Goal: Task Accomplishment & Management: Use online tool/utility

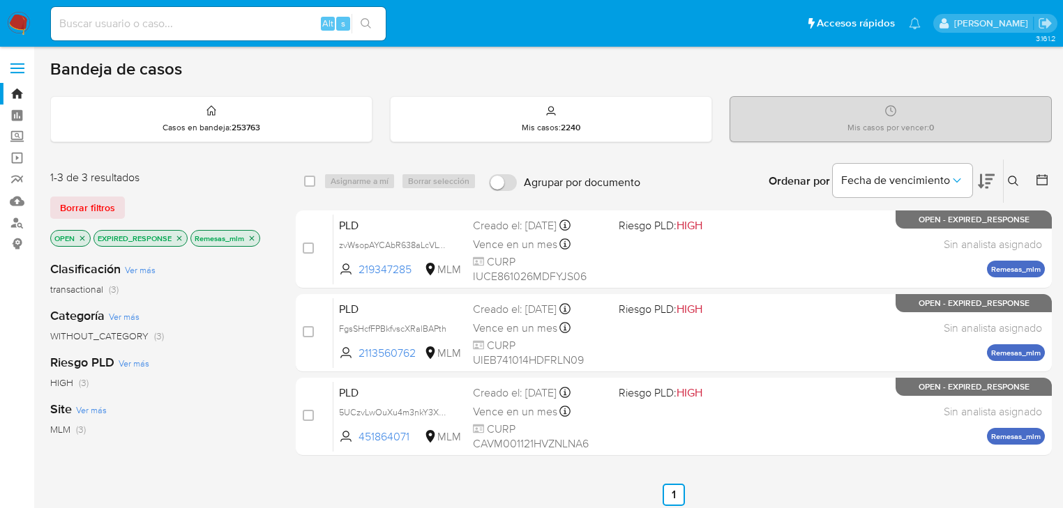
click at [181, 236] on icon "close-filter" at bounding box center [179, 238] width 5 height 5
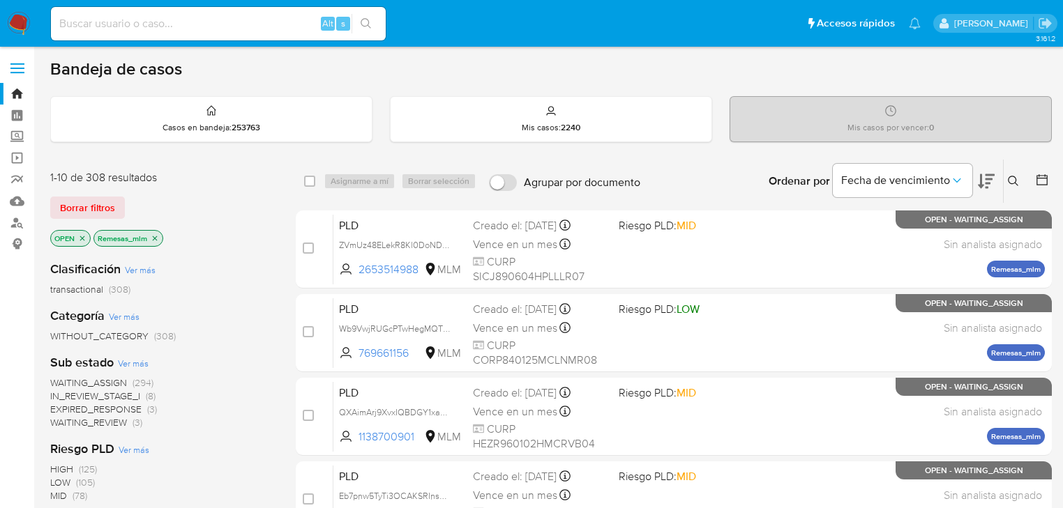
click at [156, 237] on icon "close-filter" at bounding box center [155, 238] width 8 height 8
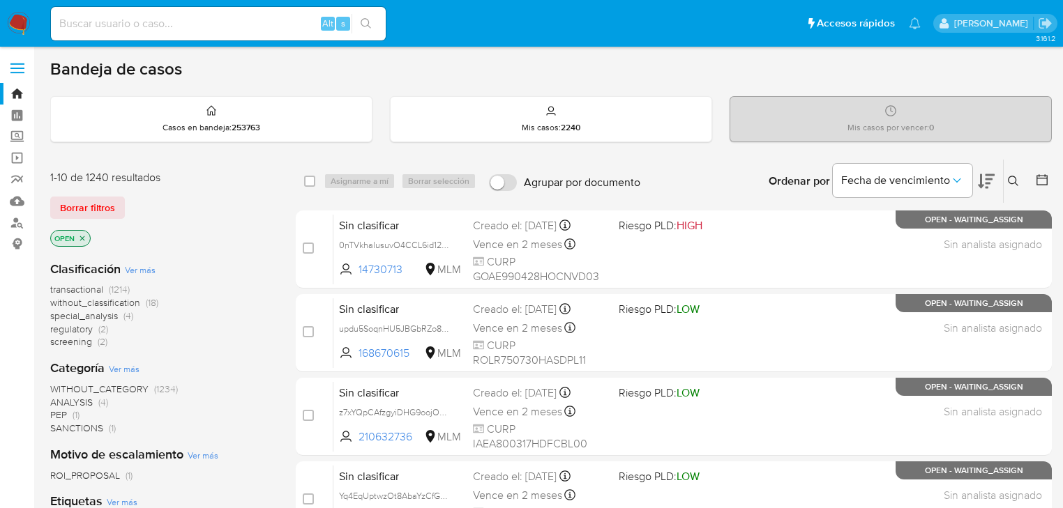
click at [1017, 179] on icon at bounding box center [1013, 181] width 11 height 11
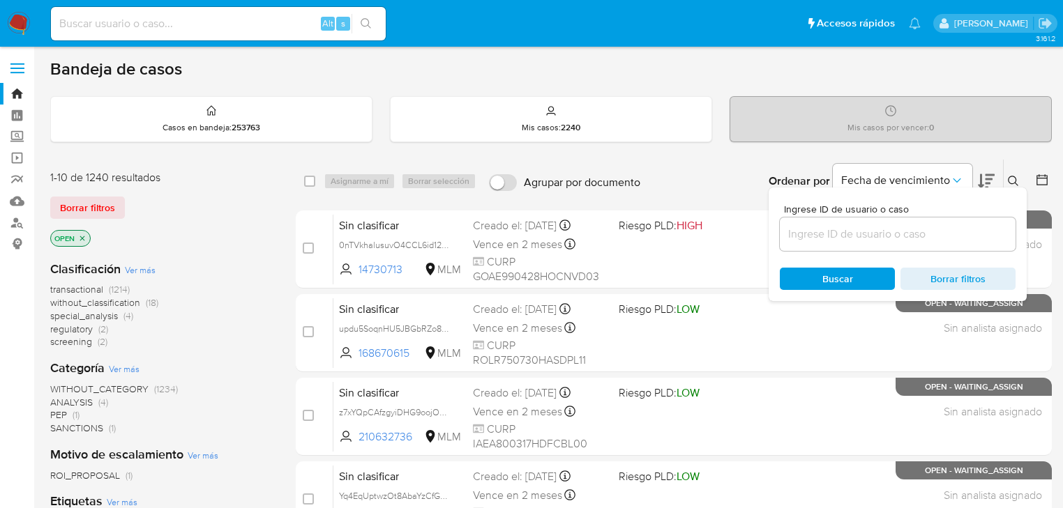
click at [827, 232] on input at bounding box center [898, 234] width 236 height 18
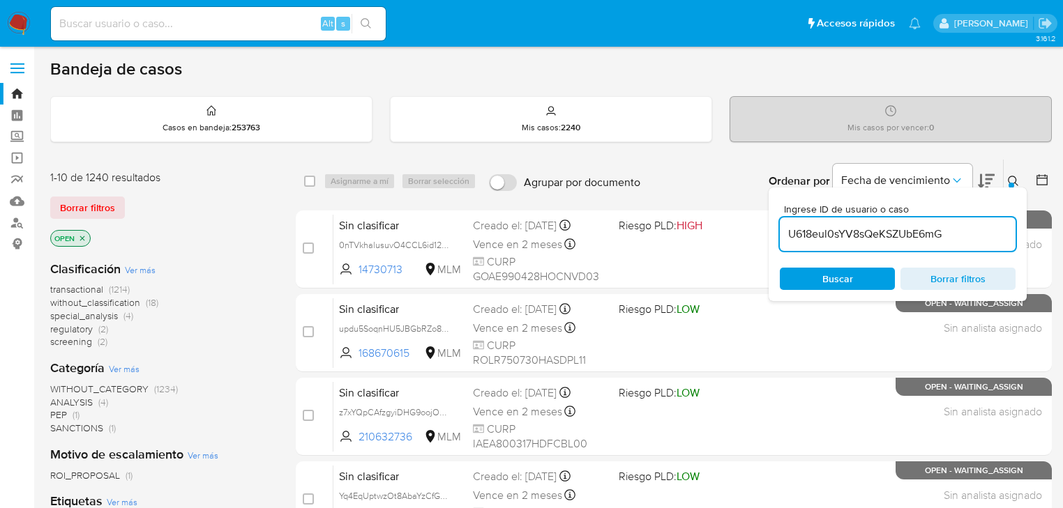
type input "U618eul0sYV8sQeKSZUbE6mG"
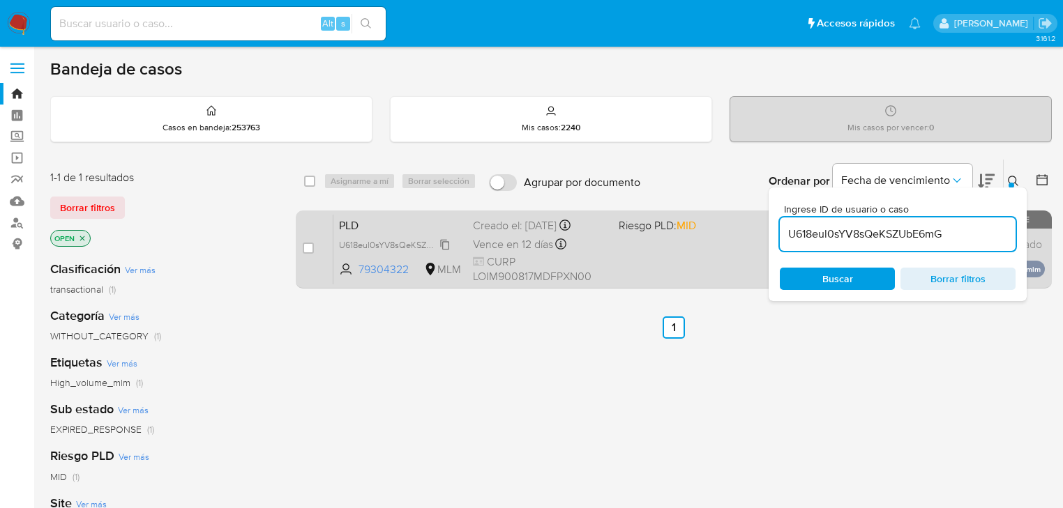
click at [446, 241] on span "U618eul0sYV8sQeKSZUbE6mG" at bounding box center [399, 243] width 121 height 15
click at [310, 249] on input "checkbox" at bounding box center [308, 248] width 11 height 11
checkbox input "true"
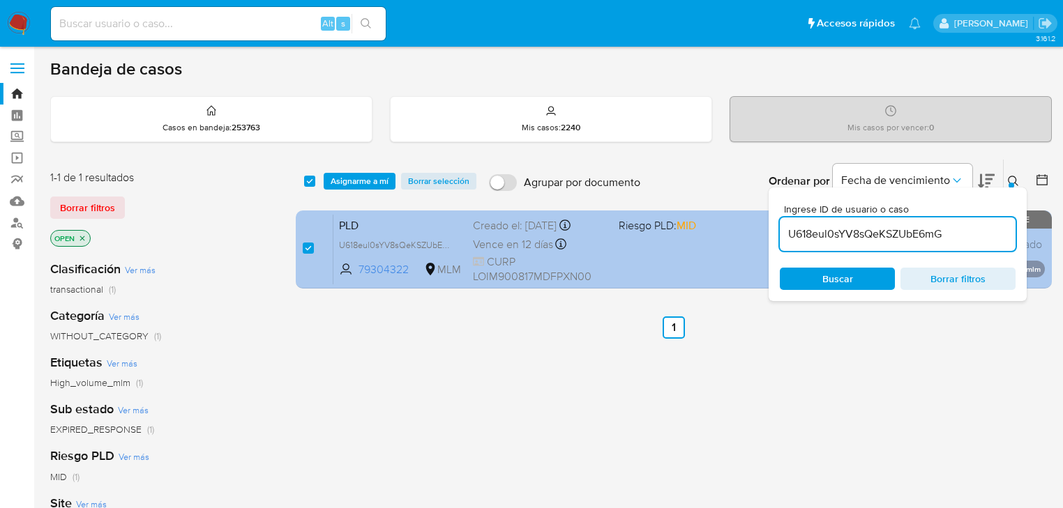
drag, startPoint x: 946, startPoint y: 237, endPoint x: 765, endPoint y: 229, distance: 181.5
click at [765, 229] on div "select-all-cases-checkbox Asignarme a mí Borrar selección Agrupar por documento…" at bounding box center [674, 226] width 756 height 135
type input "5ATPFgAciWLbJth5M7s1X9Nx"
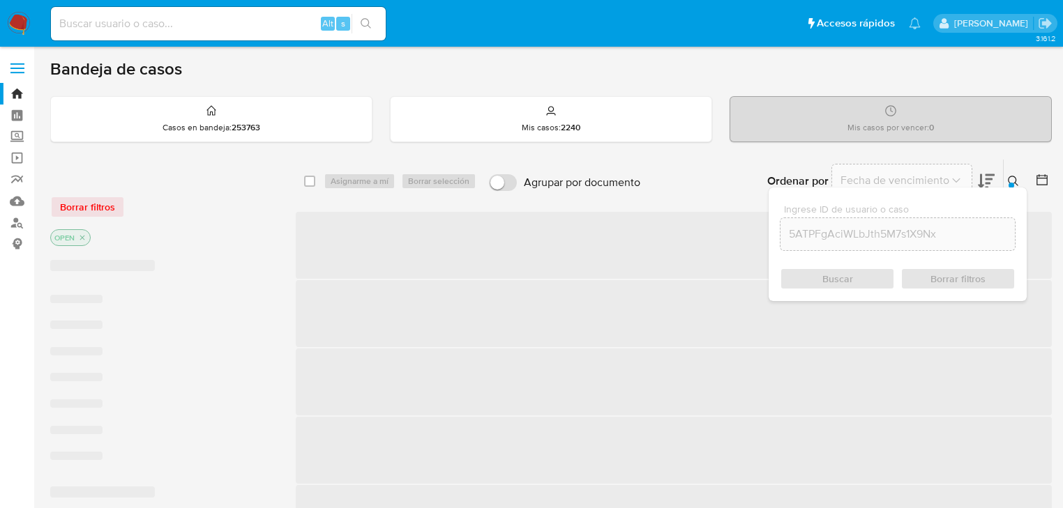
checkbox input "false"
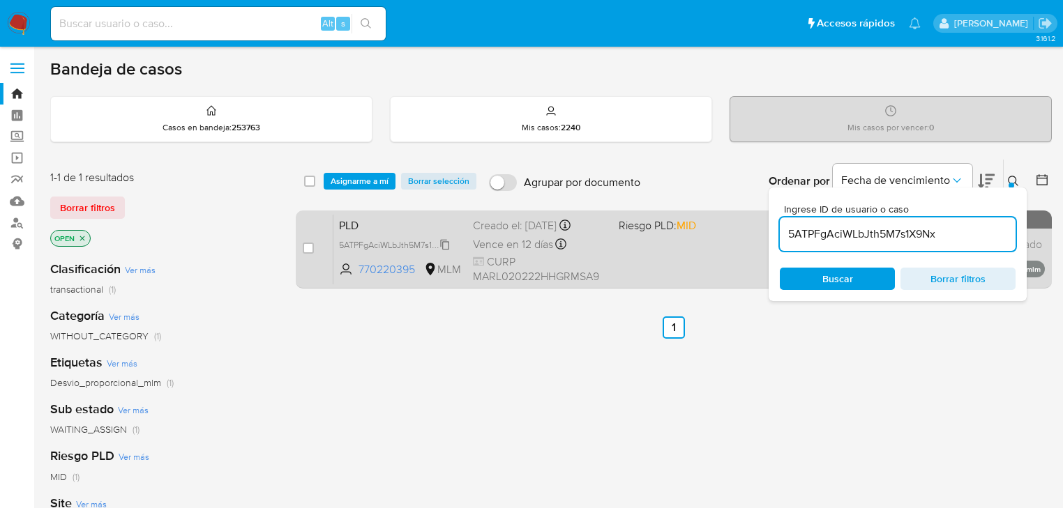
click at [444, 244] on span "5ATPFgAciWLbJth5M7s1X9Nx" at bounding box center [396, 243] width 114 height 15
click at [314, 248] on div "case-item-checkbox No es posible asignar el caso" at bounding box center [318, 249] width 31 height 70
click at [310, 248] on input "checkbox" at bounding box center [308, 248] width 11 height 11
checkbox input "true"
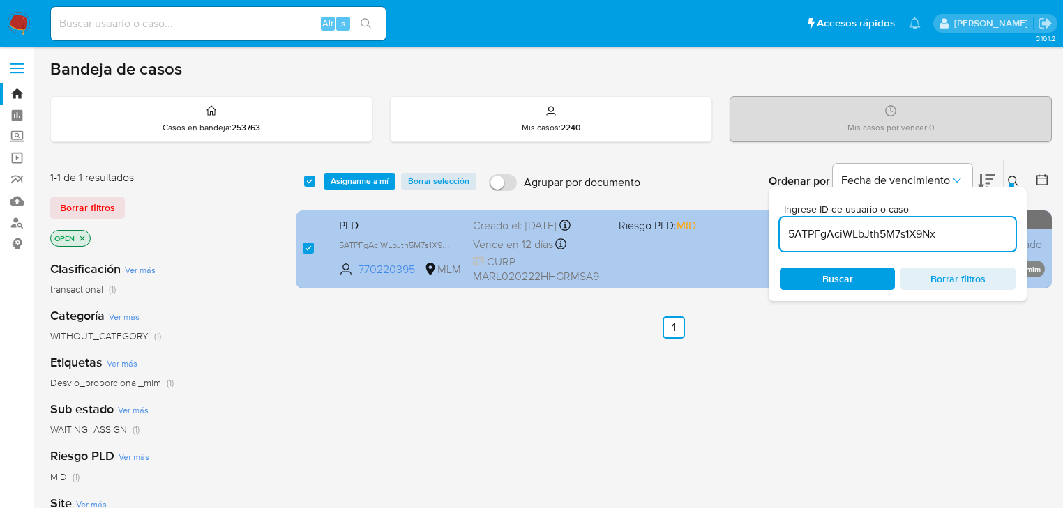
drag, startPoint x: 949, startPoint y: 238, endPoint x: 571, endPoint y: 214, distance: 378.7
click at [572, 209] on div "select-all-cases-checkbox Asignarme a mí Borrar selección Agrupar por documento…" at bounding box center [674, 226] width 756 height 135
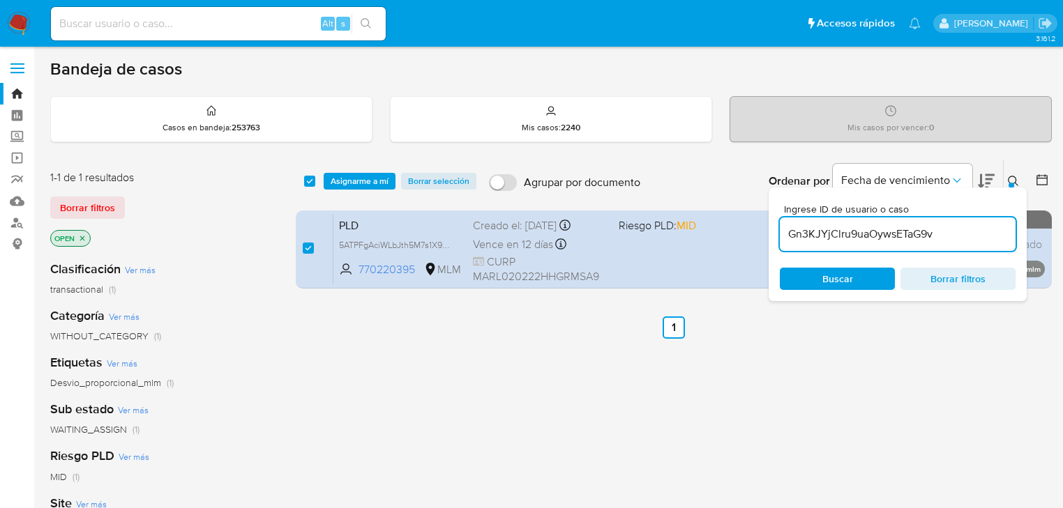
type input "Gn3KJYjClru9uaOywsETaG9v"
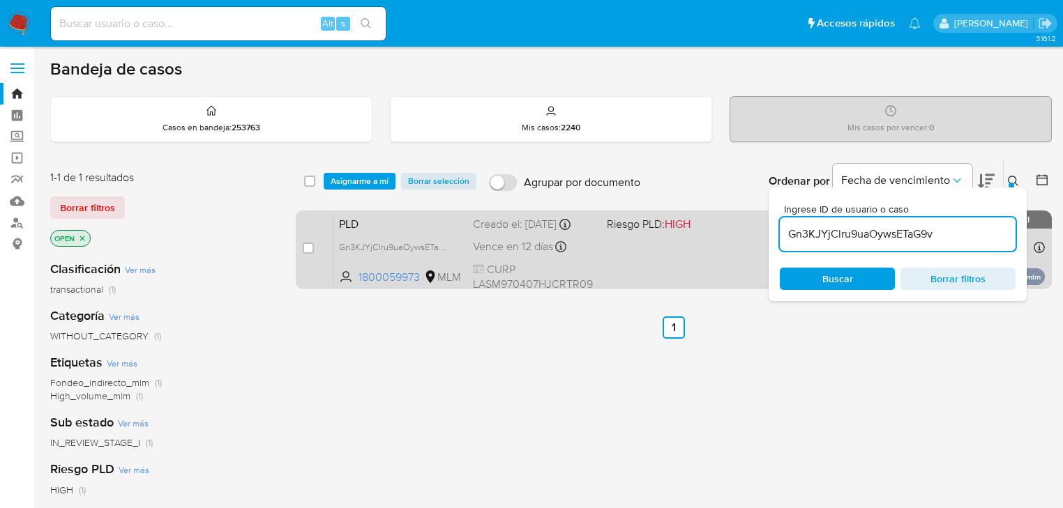
checkbox input "false"
click at [305, 251] on input "checkbox" at bounding box center [308, 248] width 11 height 11
checkbox input "true"
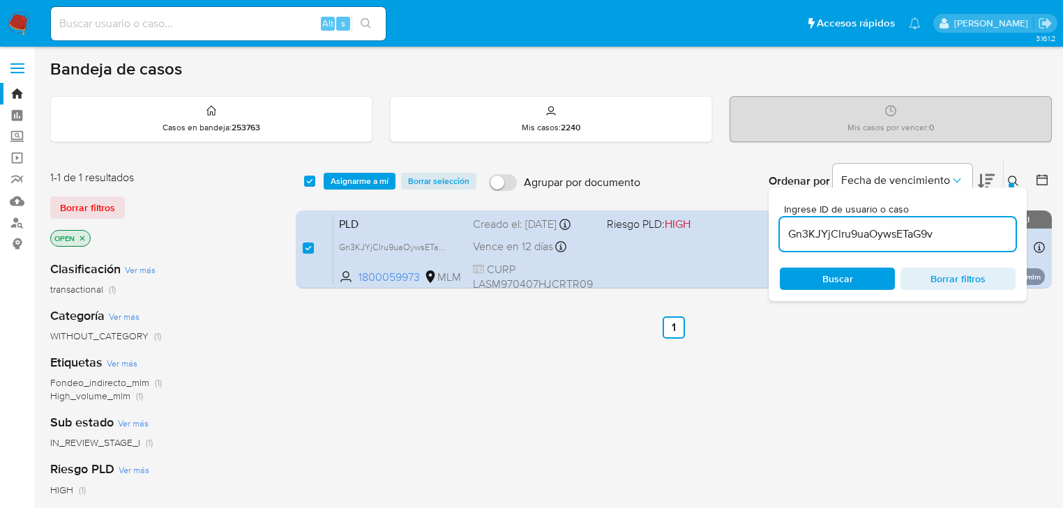
drag, startPoint x: 477, startPoint y: 200, endPoint x: 409, endPoint y: 193, distance: 68.7
click at [423, 195] on div "select-all-cases-checkbox Asignarme a mí Borrar selección Agrupar por documento…" at bounding box center [674, 181] width 756 height 43
type input "MscRzEUzw8dicpcHwnDSNAul"
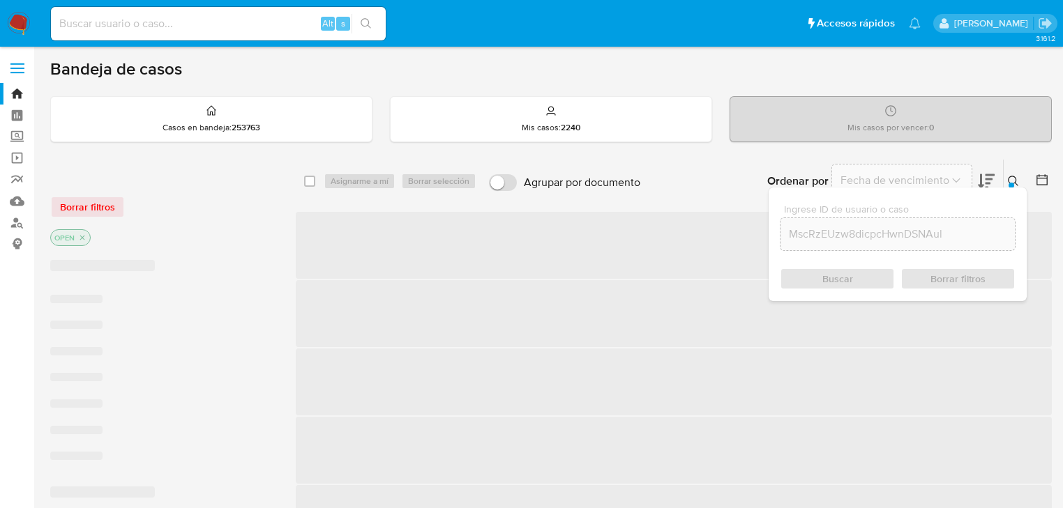
checkbox input "false"
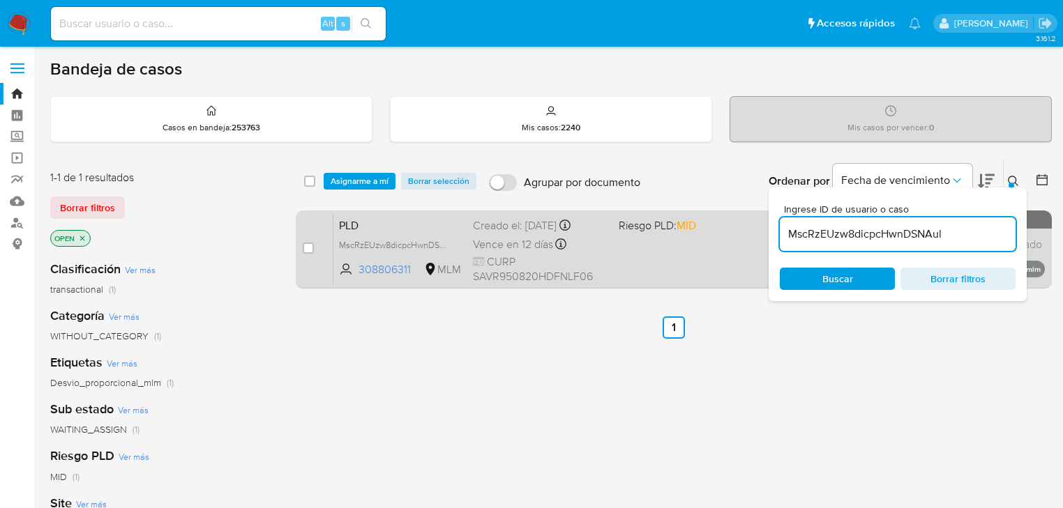
click at [317, 245] on div "case-item-checkbox No es posible asignar el caso" at bounding box center [318, 249] width 31 height 70
click at [309, 248] on input "checkbox" at bounding box center [308, 248] width 11 height 11
checkbox input "true"
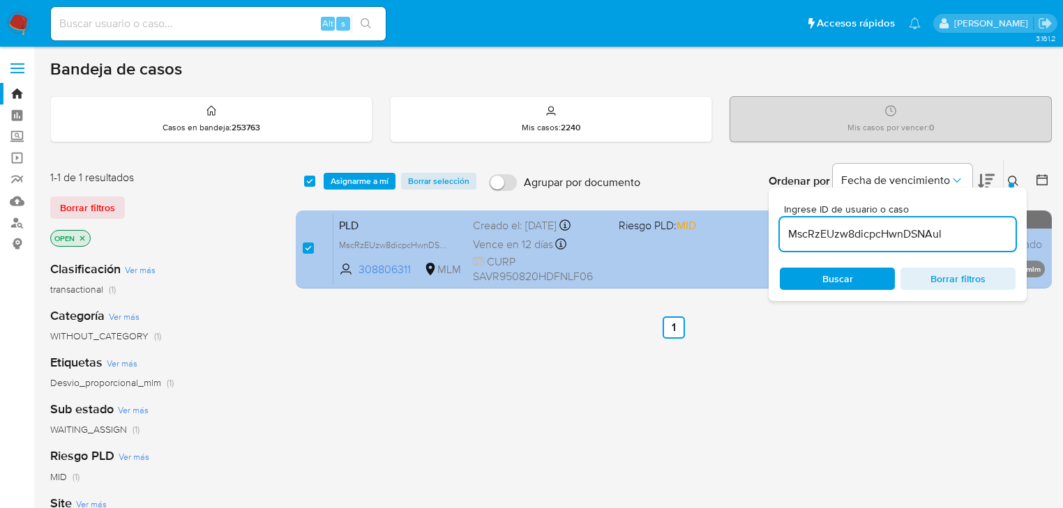
drag, startPoint x: 948, startPoint y: 240, endPoint x: 661, endPoint y: 234, distance: 287.4
click at [669, 234] on div "select-all-cases-checkbox Asignarme a mí Borrar selección Agrupar por documento…" at bounding box center [674, 226] width 756 height 135
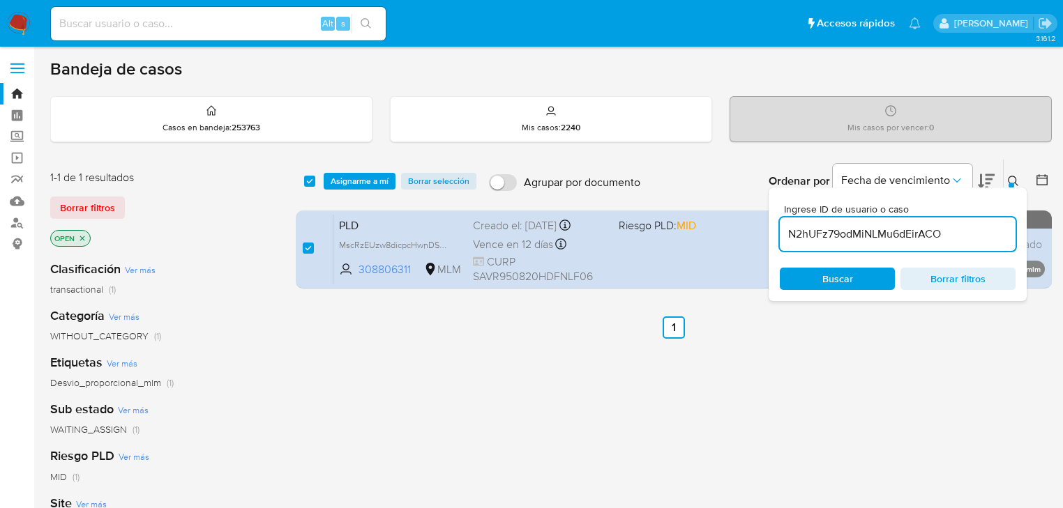
type input "N2hUFz79odMiNLMu6dEirACO"
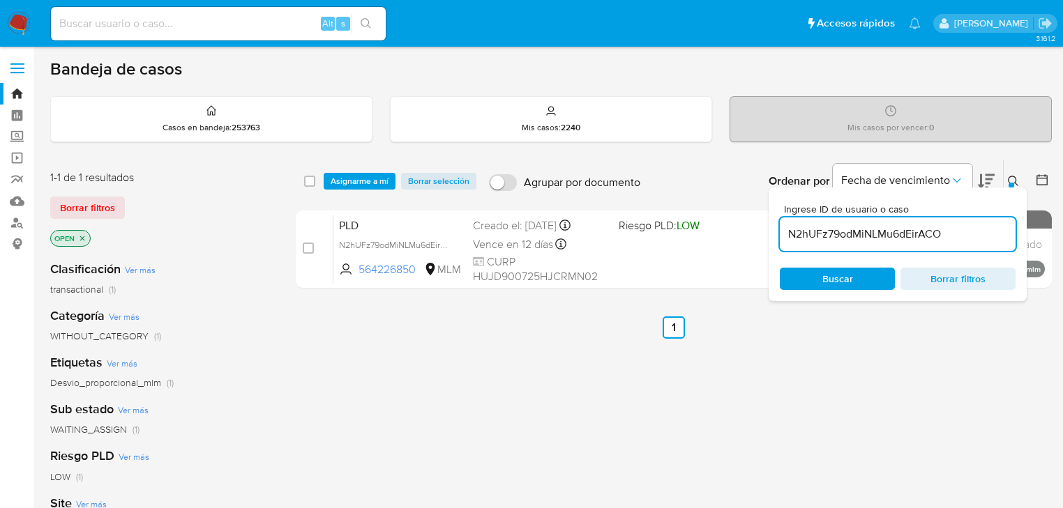
checkbox input "false"
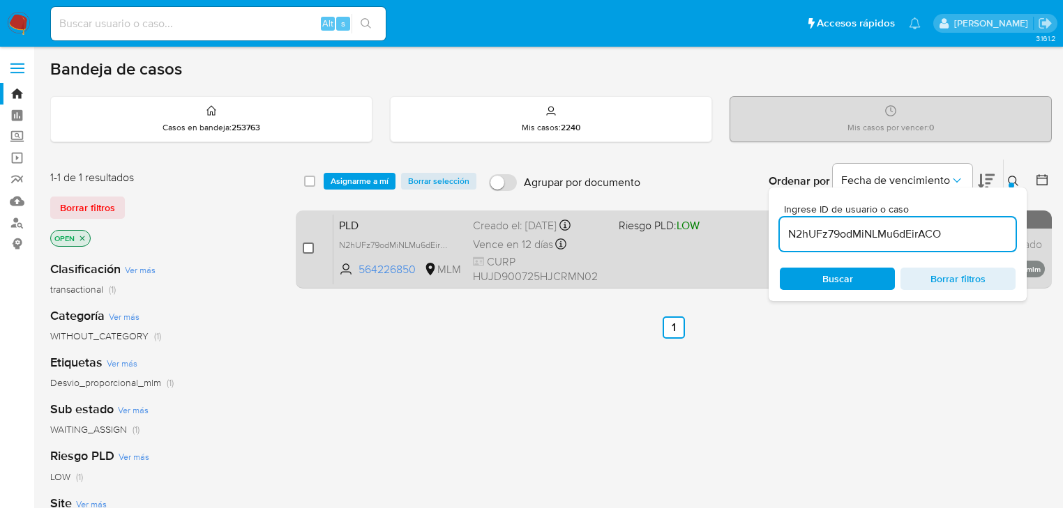
click at [305, 245] on input "checkbox" at bounding box center [308, 248] width 11 height 11
checkbox input "true"
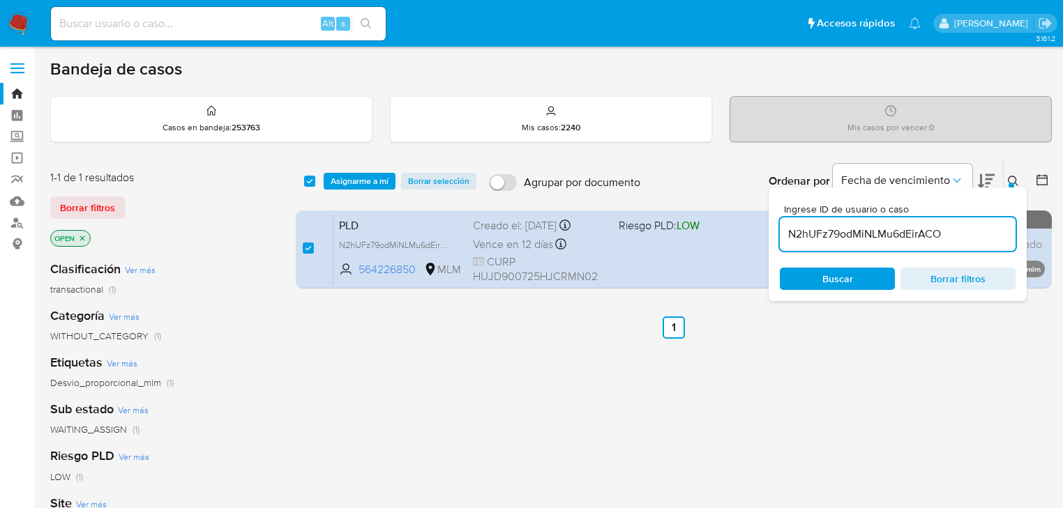
drag, startPoint x: 822, startPoint y: 229, endPoint x: 533, endPoint y: 201, distance: 290.0
click at [449, 187] on div "select-all-cases-checkbox Asignarme a mí Borrar selección Agrupar por documento…" at bounding box center [674, 181] width 756 height 43
type input "ZEtI1olobg1hJqA08LFE0aPp"
checkbox input "false"
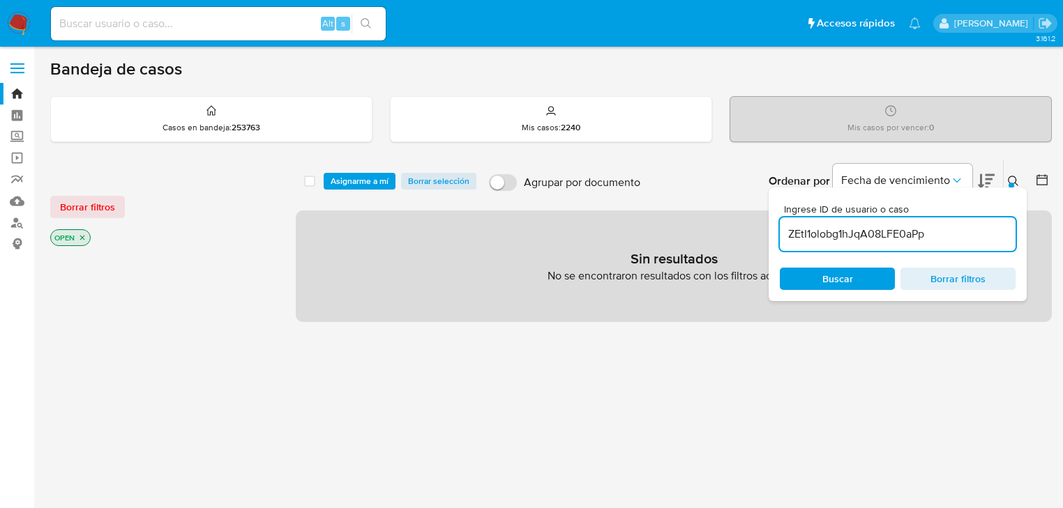
click at [935, 238] on input "ZEtI1olobg1hJqA08LFE0aPp" at bounding box center [898, 234] width 236 height 18
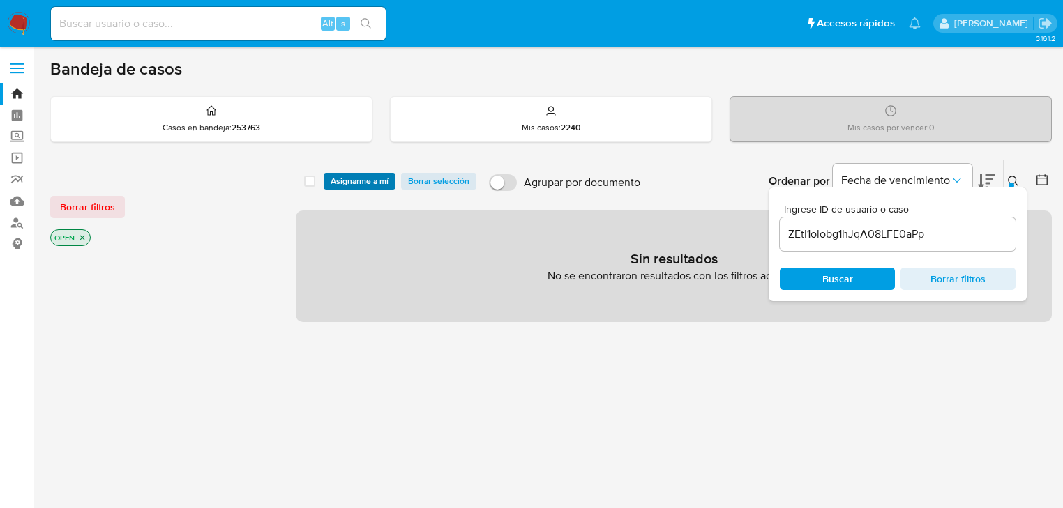
click at [356, 183] on span "Asignarme a mí" at bounding box center [360, 181] width 58 height 14
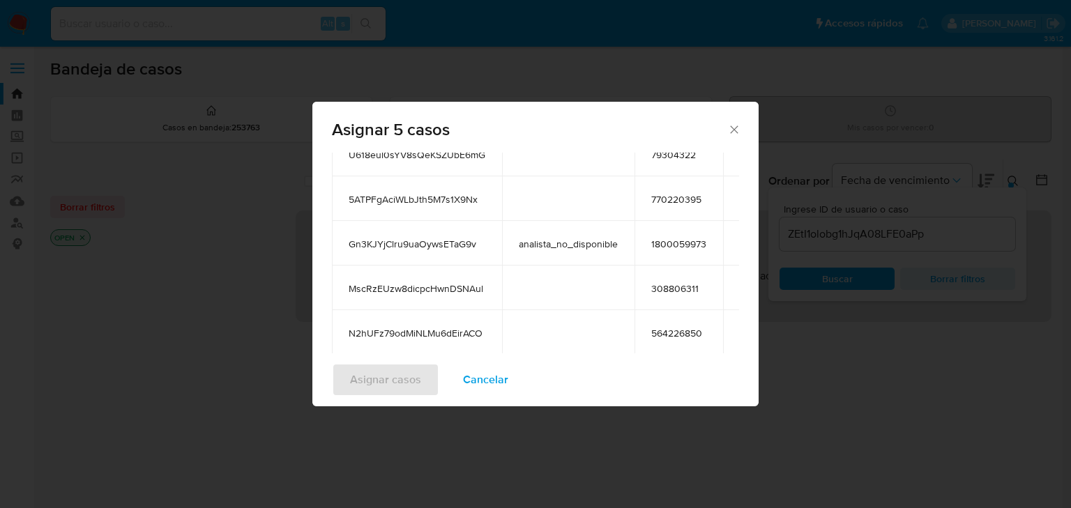
scroll to position [218, 0]
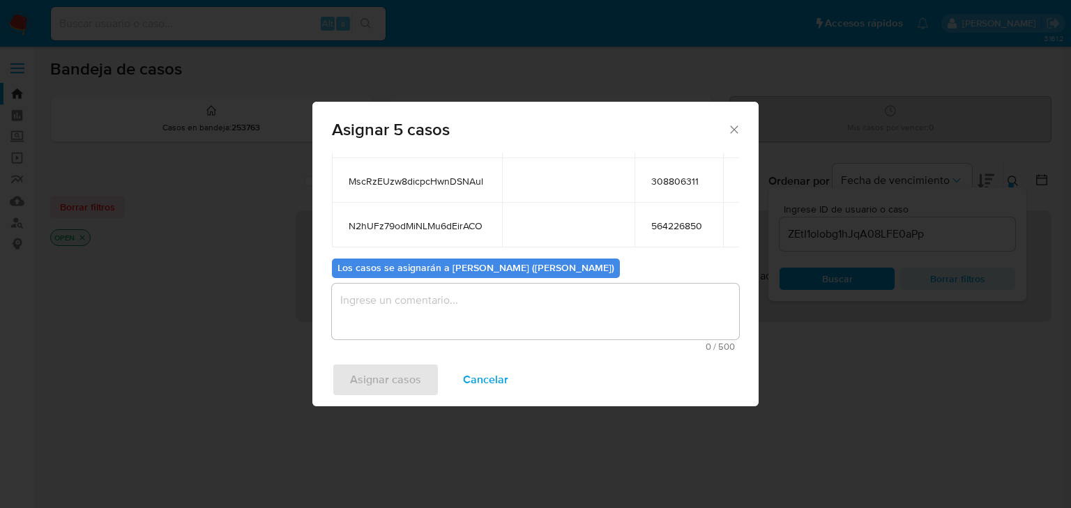
click at [436, 296] on textarea "assign-modal" at bounding box center [535, 312] width 407 height 56
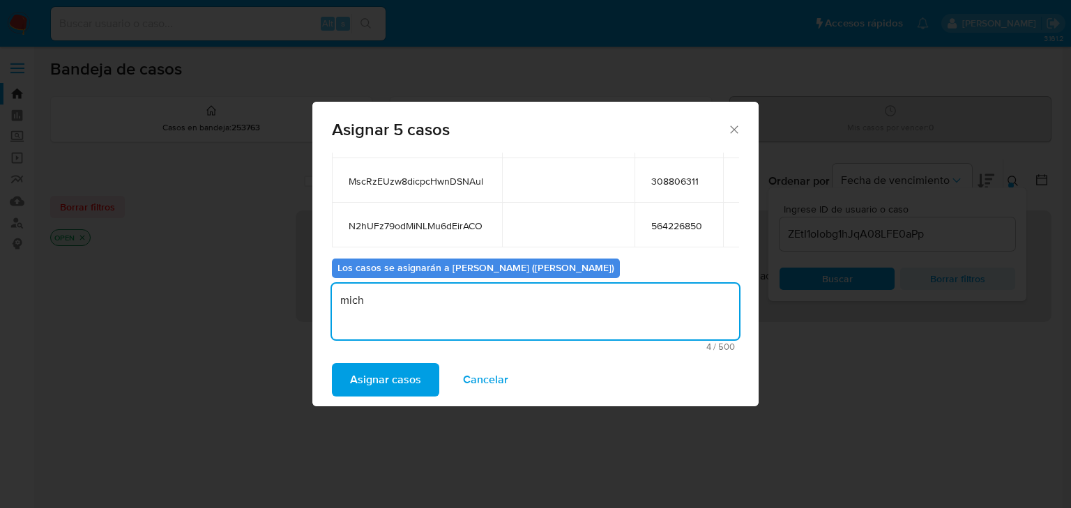
drag, startPoint x: 356, startPoint y: 284, endPoint x: 296, endPoint y: 278, distance: 60.3
click at [296, 278] on div "Asignar 5 casos Casos a asignar: ID Propietario ID de usuario Site U618eul0sYV8…" at bounding box center [535, 254] width 1071 height 508
type textarea "asignados a mich"
click at [376, 391] on span "Asignar casos" at bounding box center [385, 380] width 71 height 31
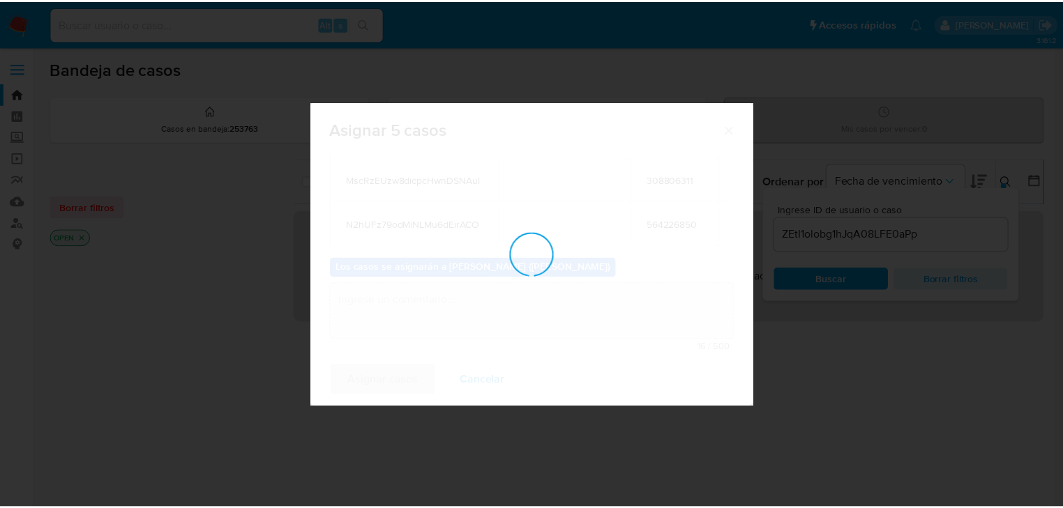
scroll to position [84, 0]
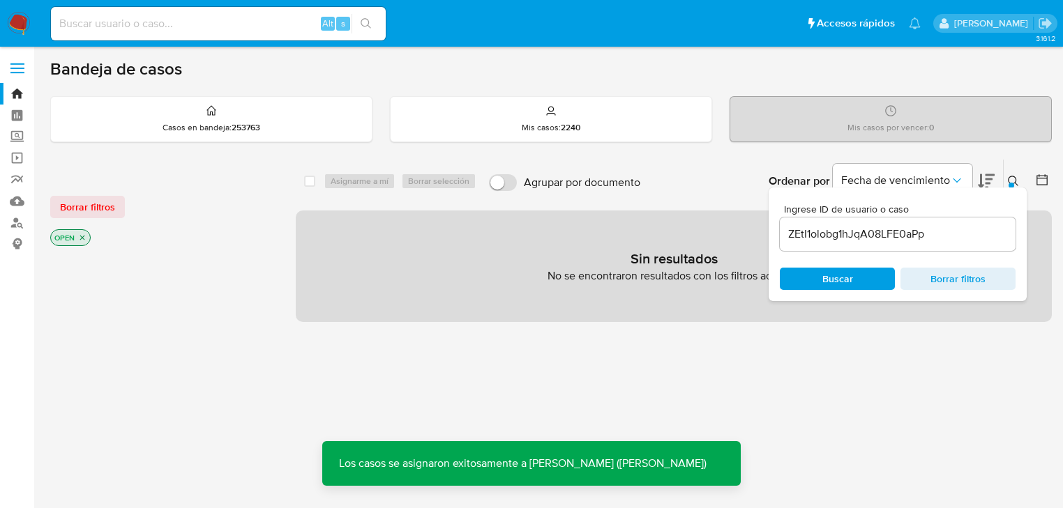
click at [159, 24] on input at bounding box center [218, 24] width 335 height 18
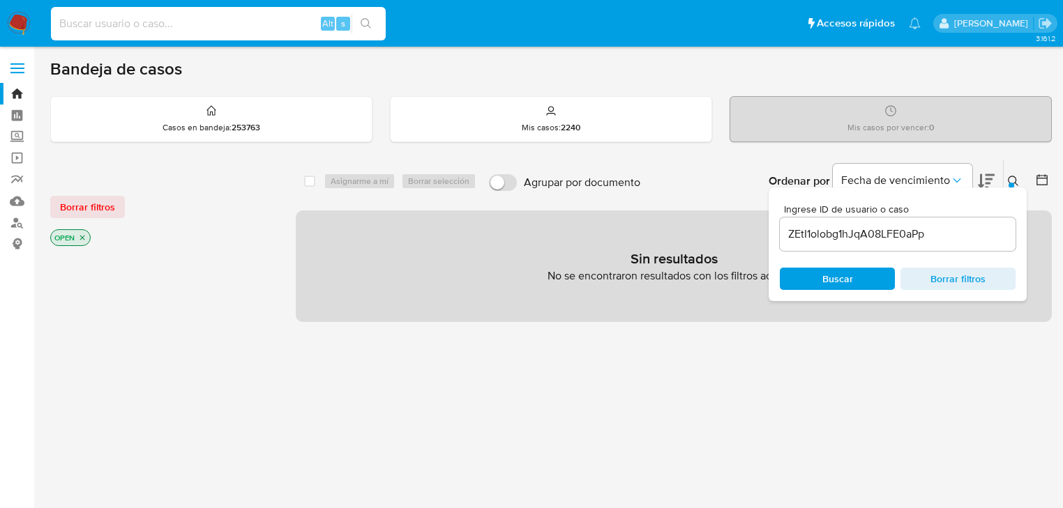
paste input "ZEtI1olobg1hJqA08LFE0aPp"
type input "ZEtI1olobg1hJqA08LFE0aPp"
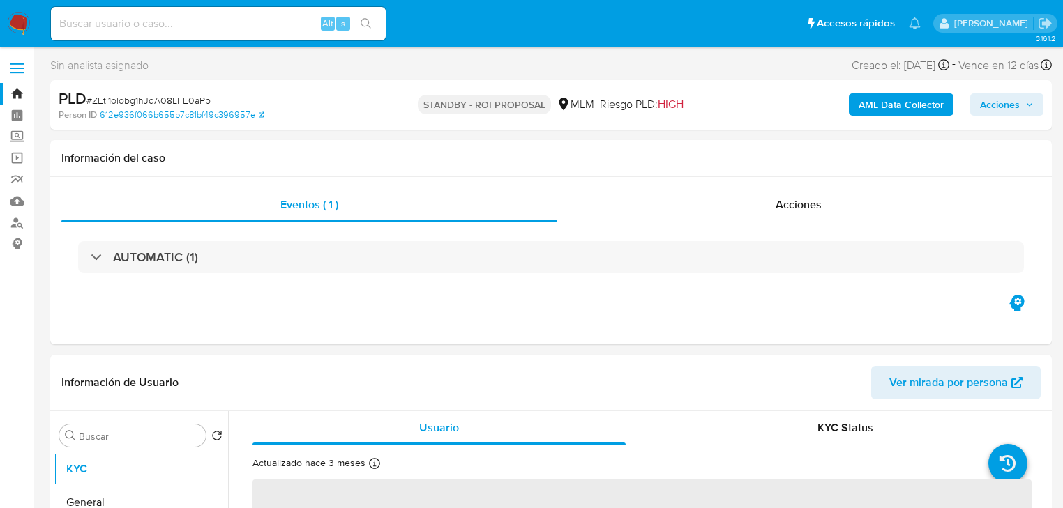
select select "10"
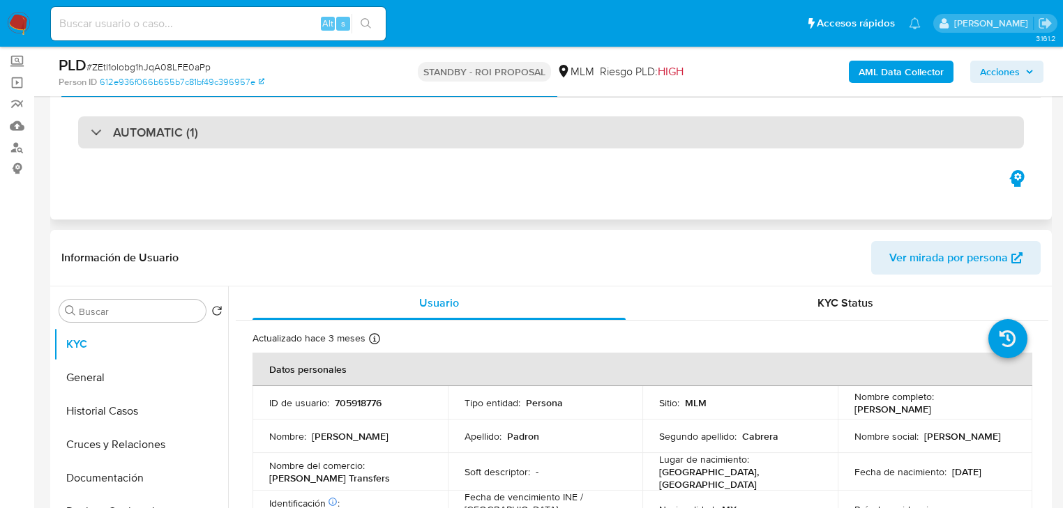
scroll to position [56, 0]
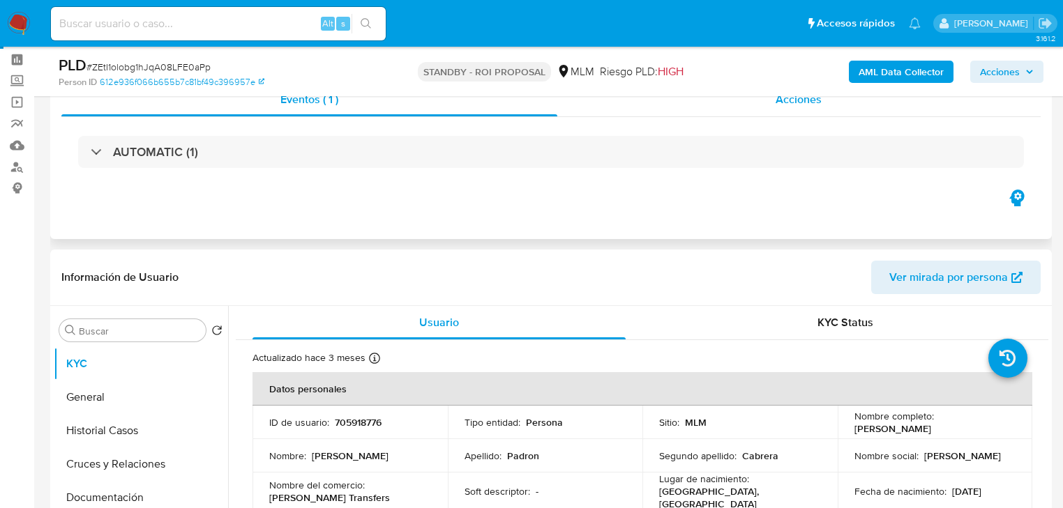
click at [798, 107] on div "Acciones" at bounding box center [799, 99] width 484 height 33
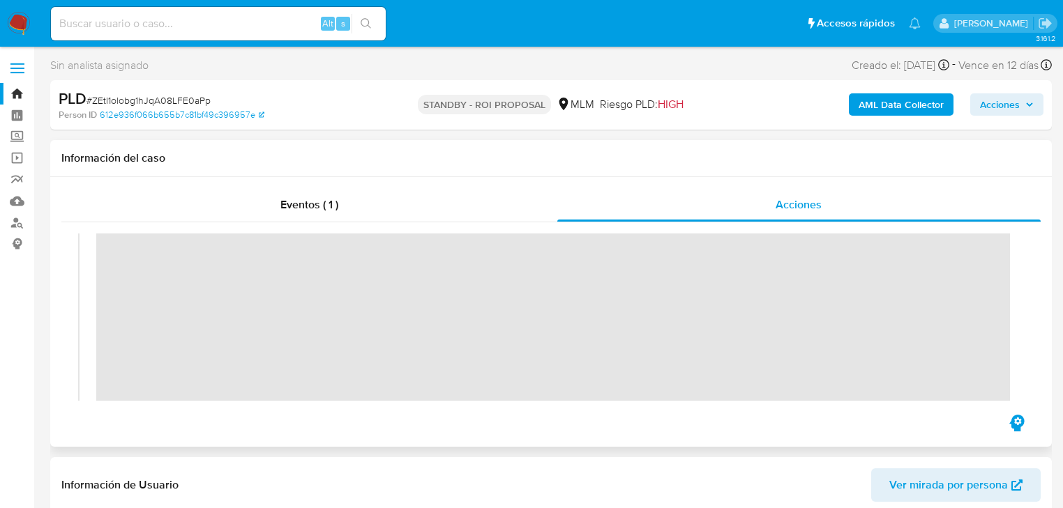
scroll to position [0, 0]
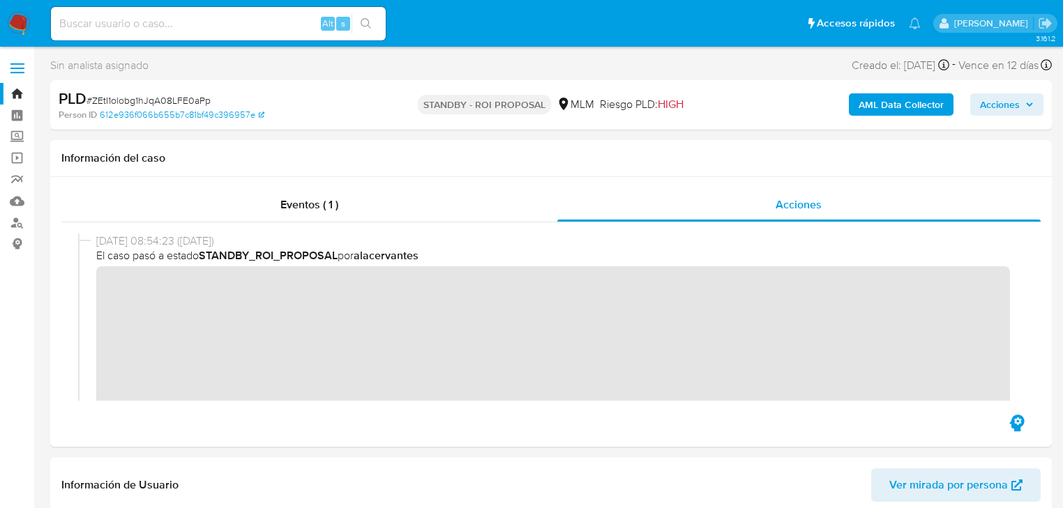
click at [165, 22] on input at bounding box center [218, 24] width 335 height 18
paste input "U618eul0sYV8sQeKSZUbE6mG"
type input "U618eul0sYV8sQeKSZUbE6mG"
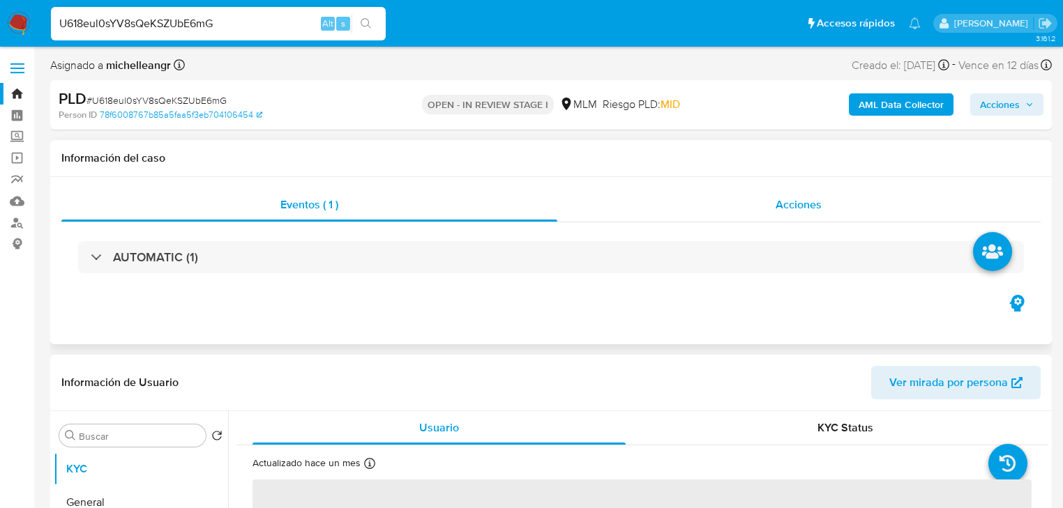
click at [798, 214] on div "Acciones" at bounding box center [799, 204] width 484 height 33
select select "10"
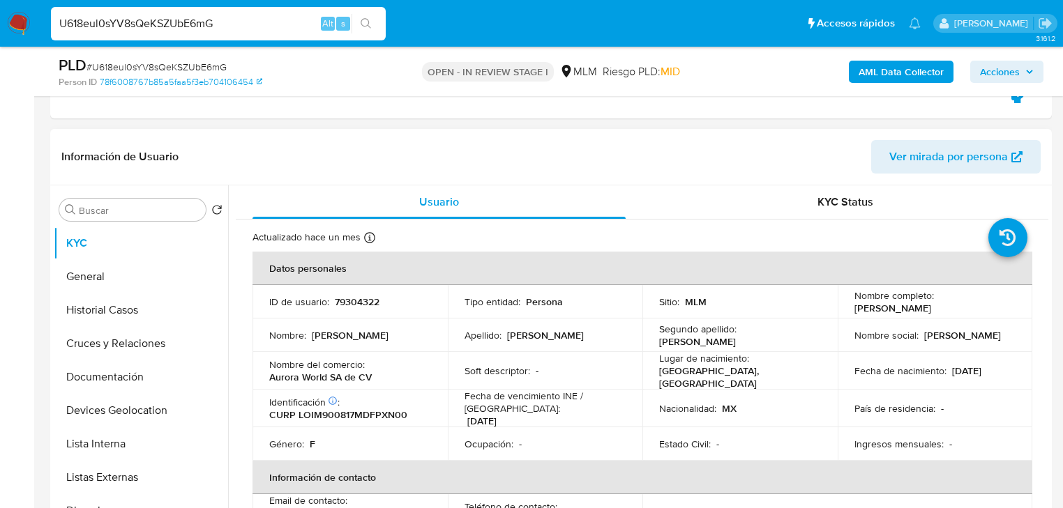
scroll to position [279, 0]
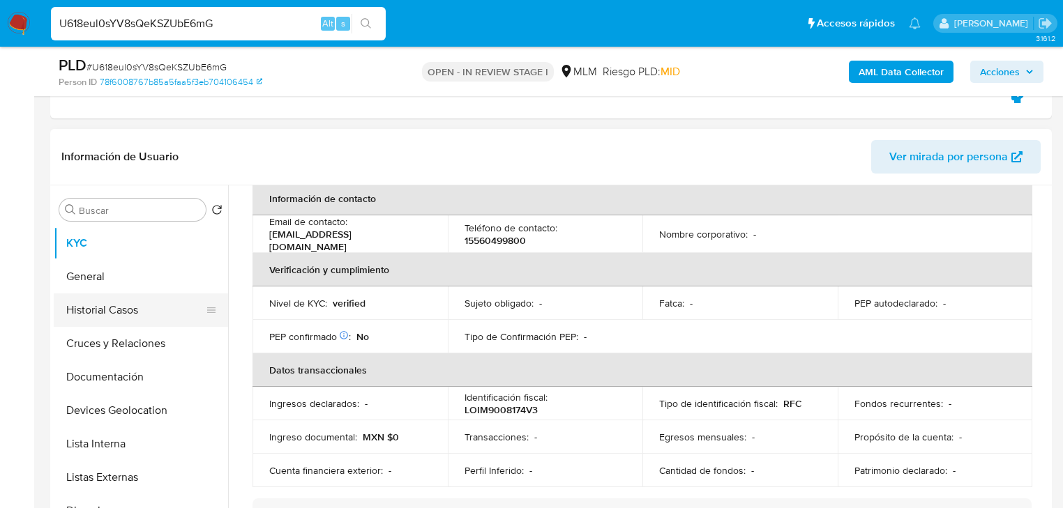
drag, startPoint x: 144, startPoint y: 342, endPoint x: 136, endPoint y: 304, distance: 39.3
click at [144, 341] on button "Cruces y Relaciones" at bounding box center [141, 343] width 174 height 33
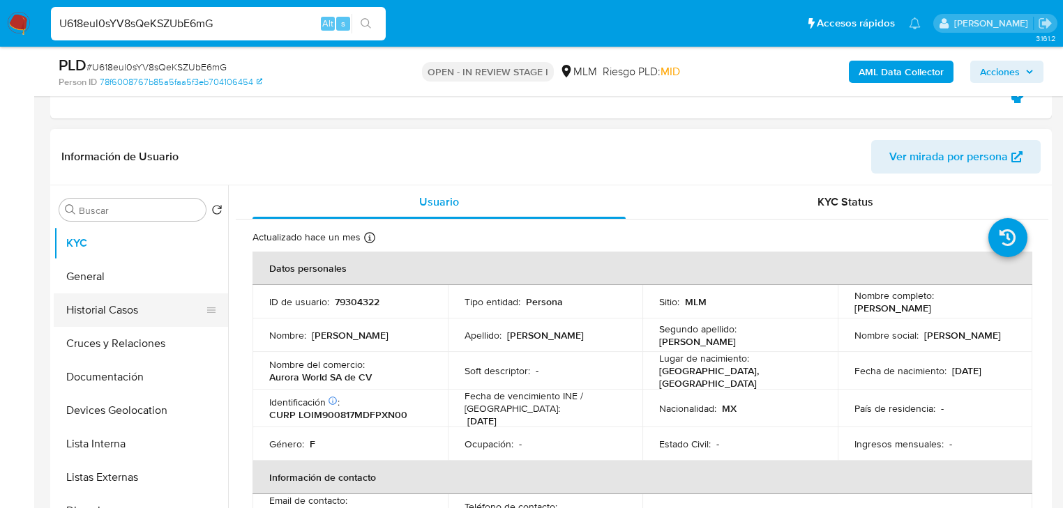
click at [138, 305] on button "Historial Casos" at bounding box center [135, 310] width 163 height 33
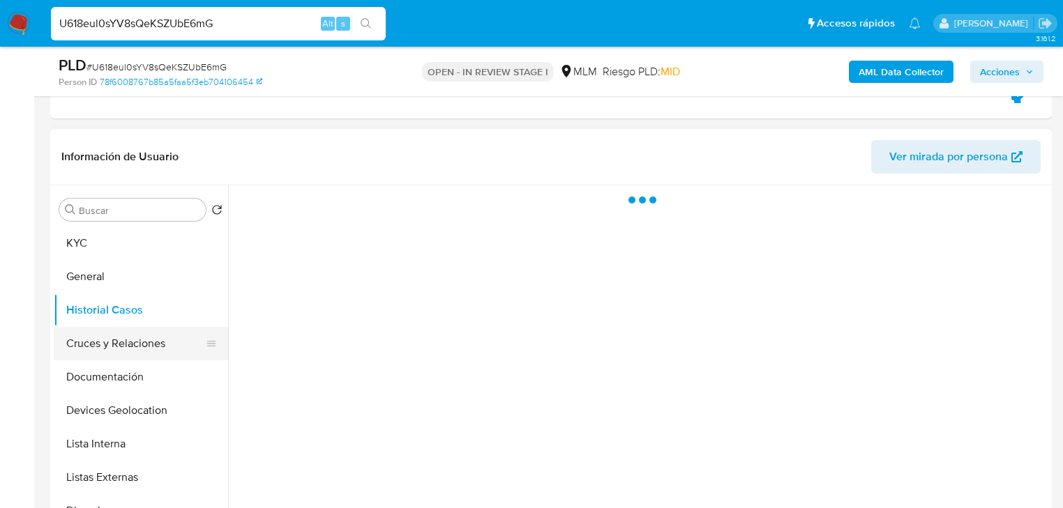
click at [92, 340] on button "Cruces y Relaciones" at bounding box center [135, 343] width 163 height 33
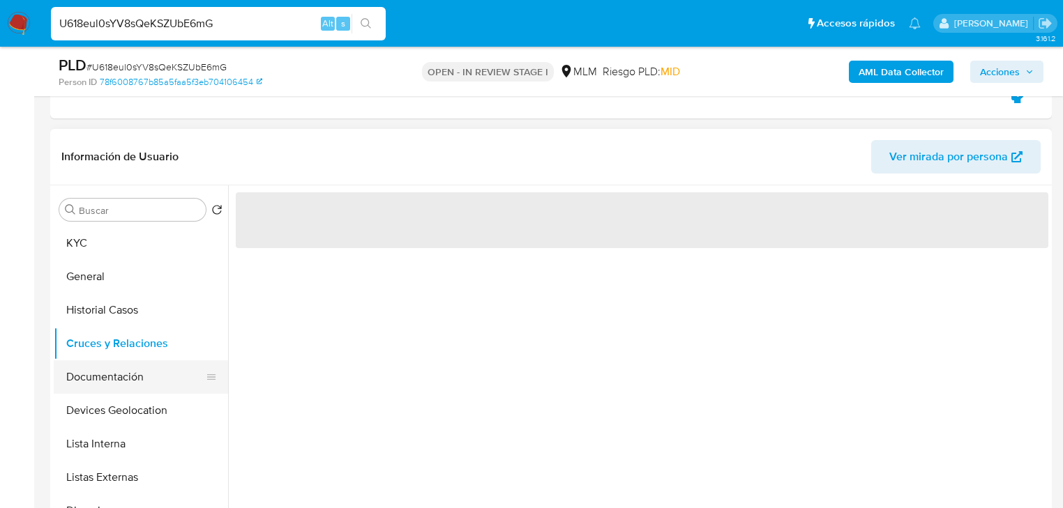
click at [128, 382] on button "Documentación" at bounding box center [135, 377] width 163 height 33
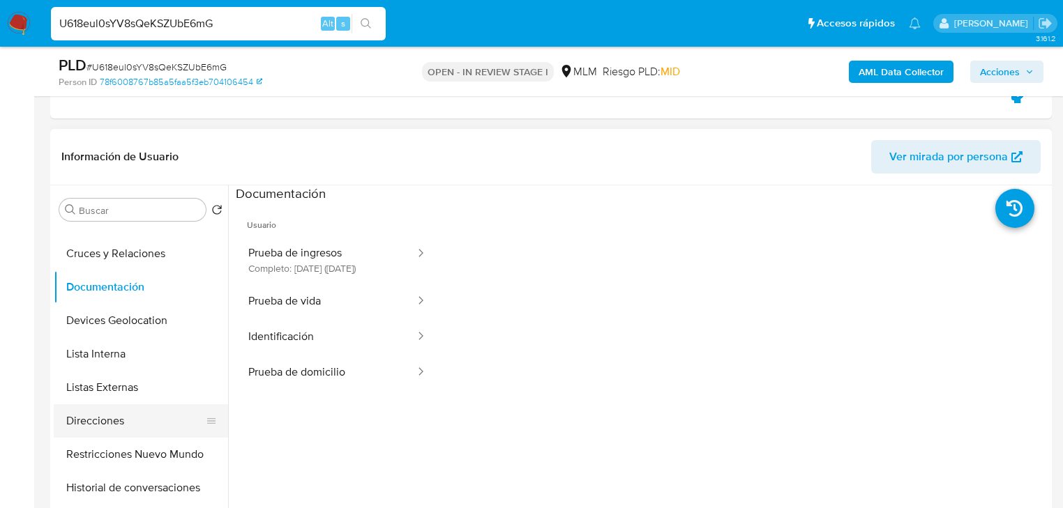
scroll to position [167, 0]
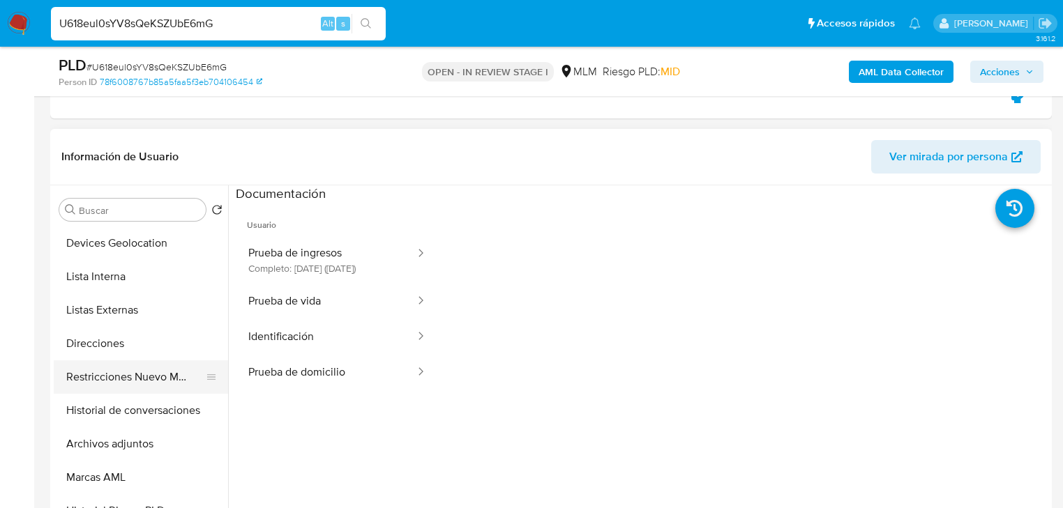
click at [158, 376] on button "Restricciones Nuevo Mundo" at bounding box center [135, 377] width 163 height 33
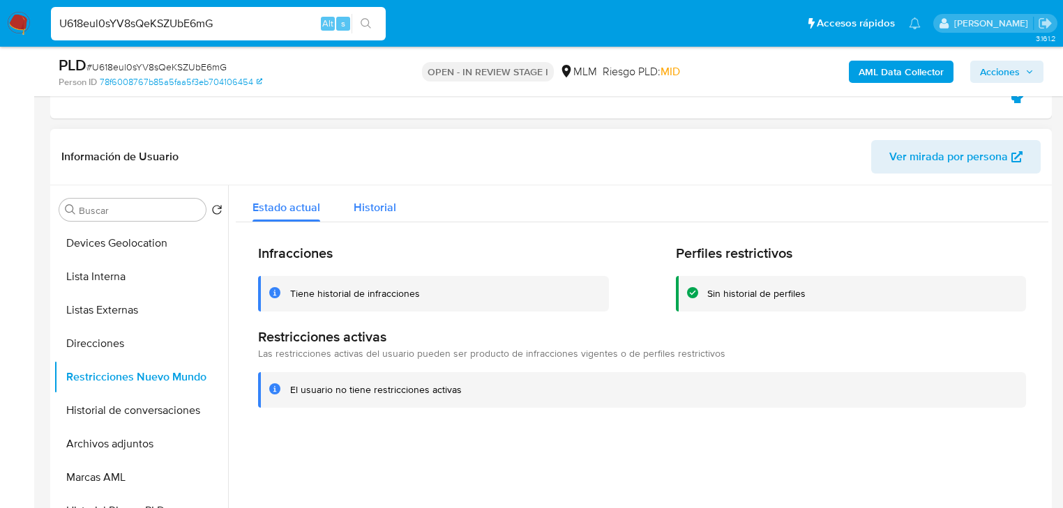
click at [373, 208] on span "Historial" at bounding box center [375, 207] width 43 height 16
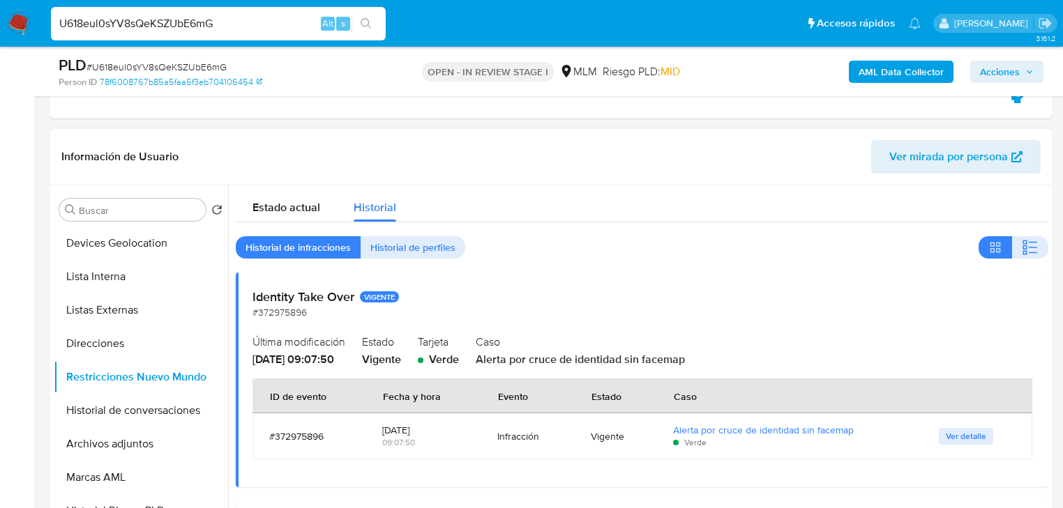
drag, startPoint x: 110, startPoint y: 409, endPoint x: 246, endPoint y: 400, distance: 136.2
click at [110, 408] on button "Historial de conversaciones" at bounding box center [141, 410] width 174 height 33
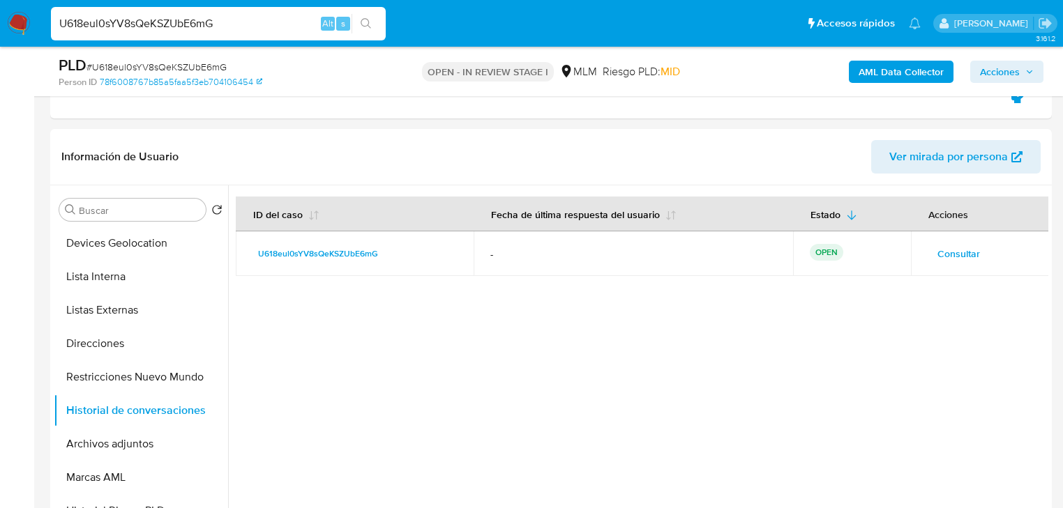
drag, startPoint x: 89, startPoint y: 13, endPoint x: 0, endPoint y: 11, distance: 89.3
click at [0, 11] on nav "Pausado Ver notificaciones U618eul0sYV8sQeKSZUbE6mG Alt s Accesos rápidos Presi…" at bounding box center [531, 23] width 1063 height 47
paste input "5ATPFgAciWLbJth5M7s1X9Nx"
type input "5ATPFgAciWLbJth5M7s1X9Nx"
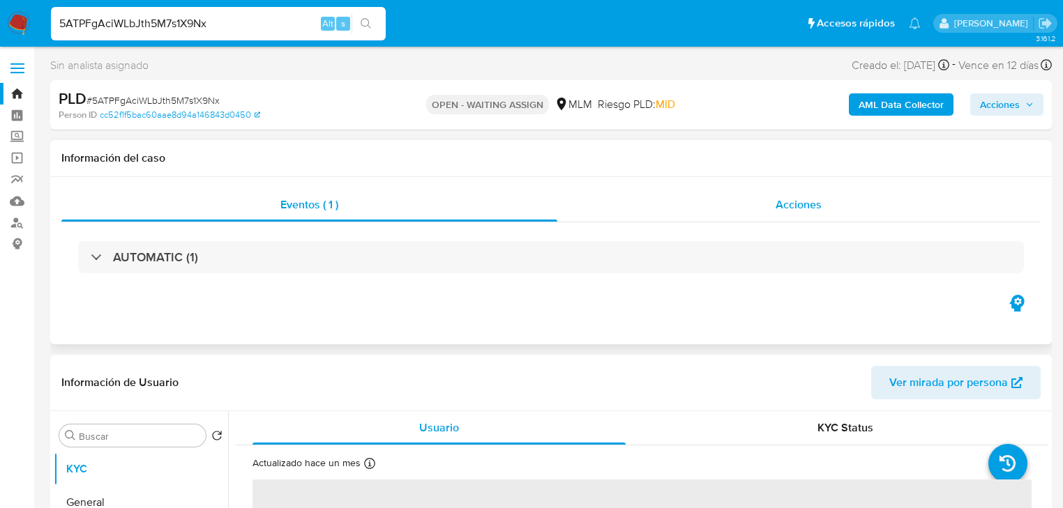
click at [797, 209] on span "Acciones" at bounding box center [798, 205] width 46 height 16
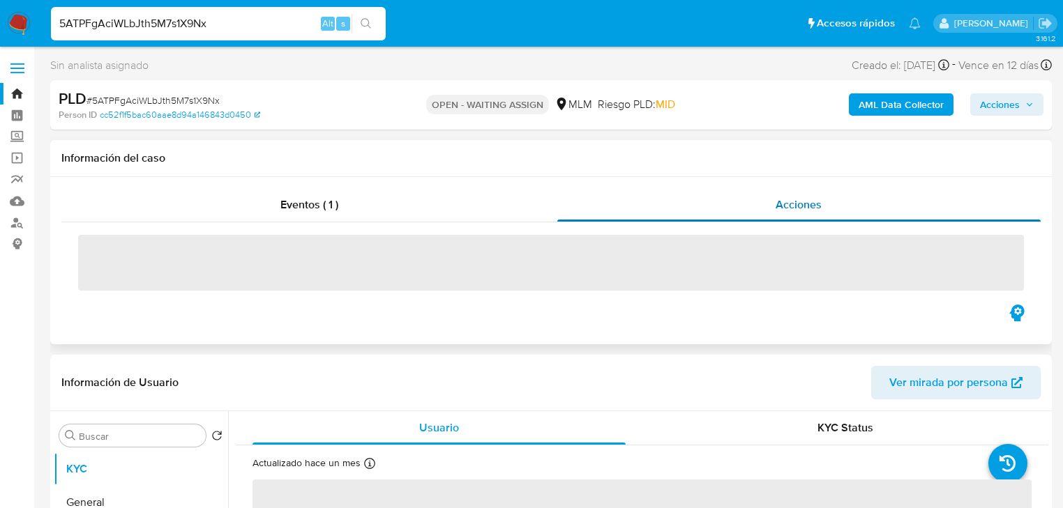
select select "10"
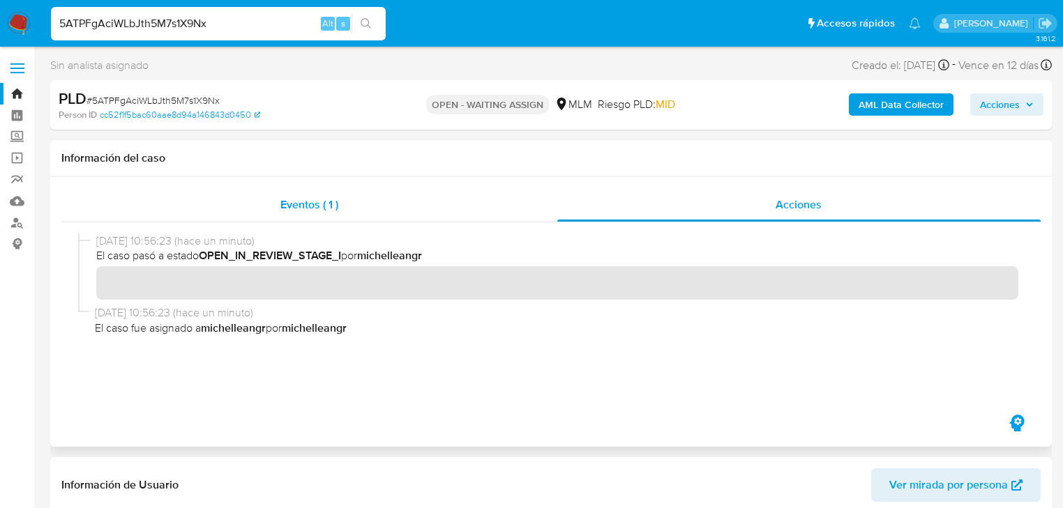
click at [293, 207] on span "Eventos ( 1 )" at bounding box center [309, 205] width 58 height 16
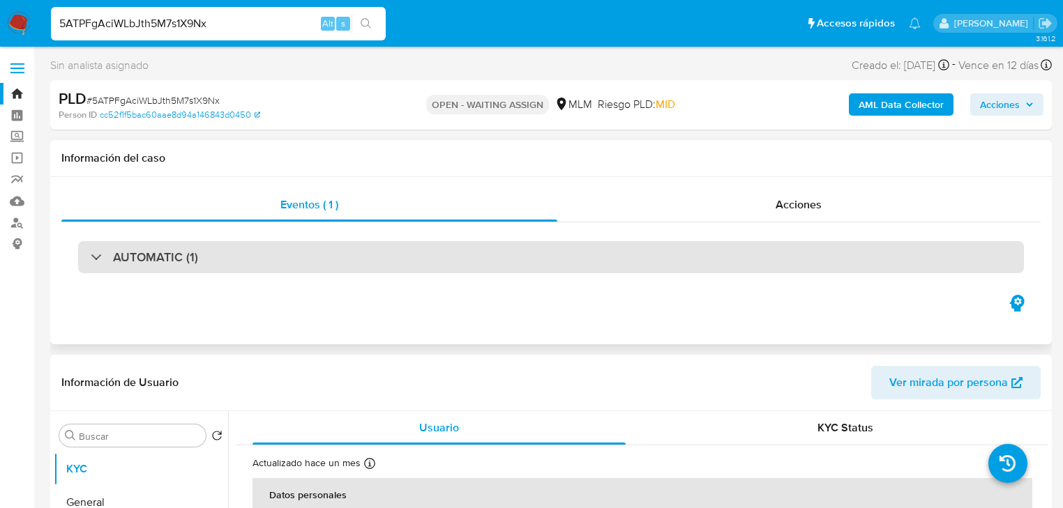
click at [84, 257] on div "AUTOMATIC (1)" at bounding box center [551, 257] width 946 height 32
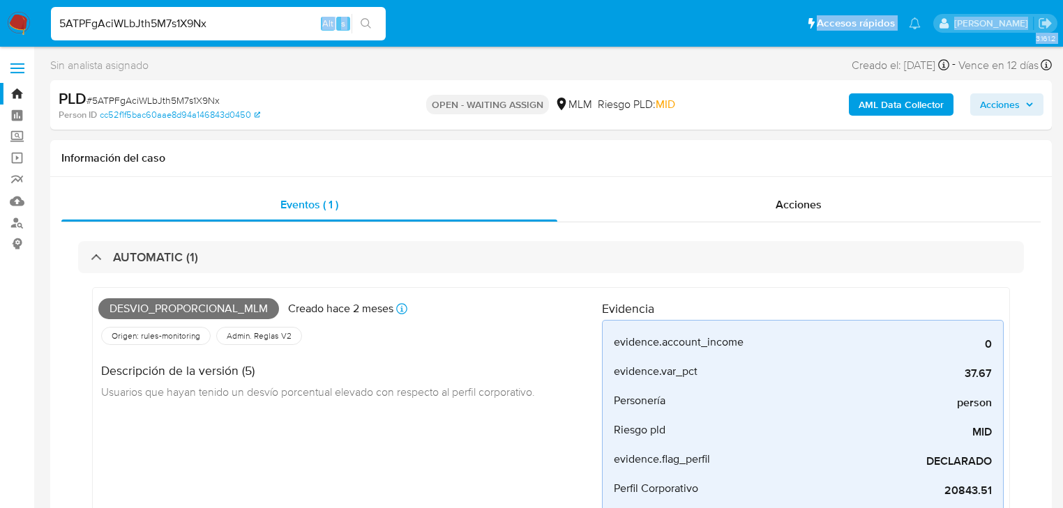
drag, startPoint x: 0, startPoint y: -38, endPoint x: 0, endPoint y: -56, distance: 18.1
drag, startPoint x: 229, startPoint y: 28, endPoint x: 0, endPoint y: 0, distance: 230.4
click at [0, 0] on nav "Pausado Ver notificaciones 5ATPFgAciWLbJth5M7s1X9Nx Alt s Accesos rápidos Presi…" at bounding box center [531, 23] width 1063 height 47
paste input "U618eul0sYV8sQeKSZUbE6mG"
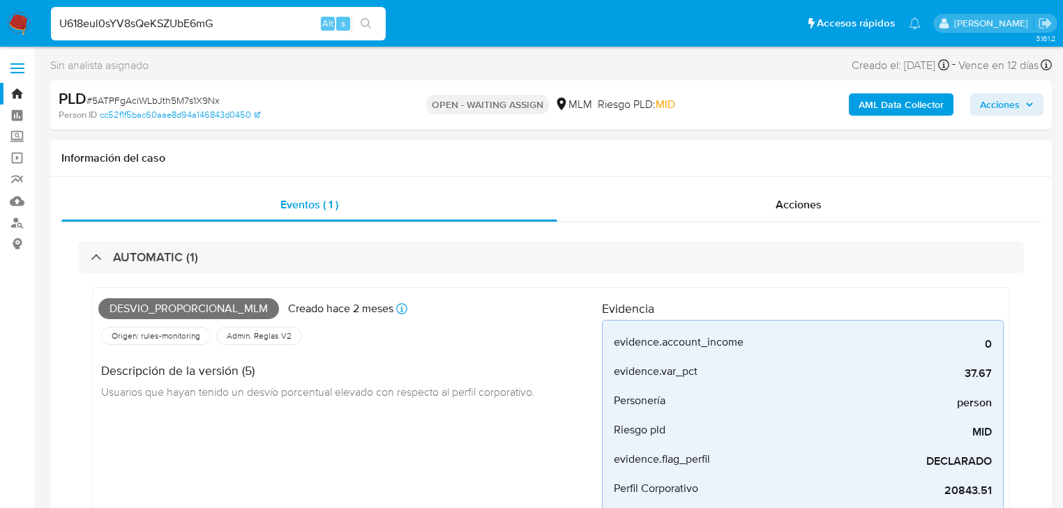
type input "U618eul0sYV8sQeKSZUbE6mG"
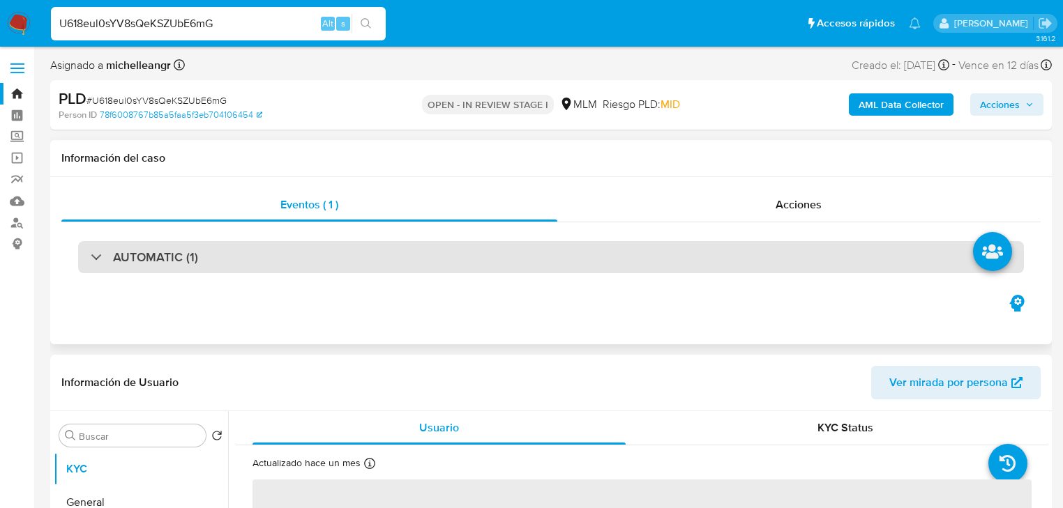
click at [100, 253] on div "AUTOMATIC (1)" at bounding box center [144, 257] width 107 height 15
select select "10"
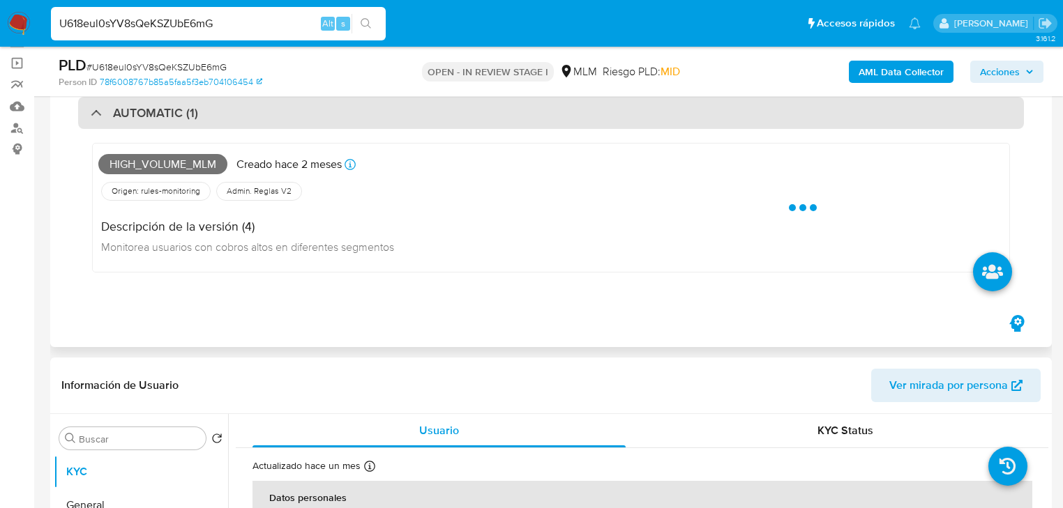
scroll to position [112, 0]
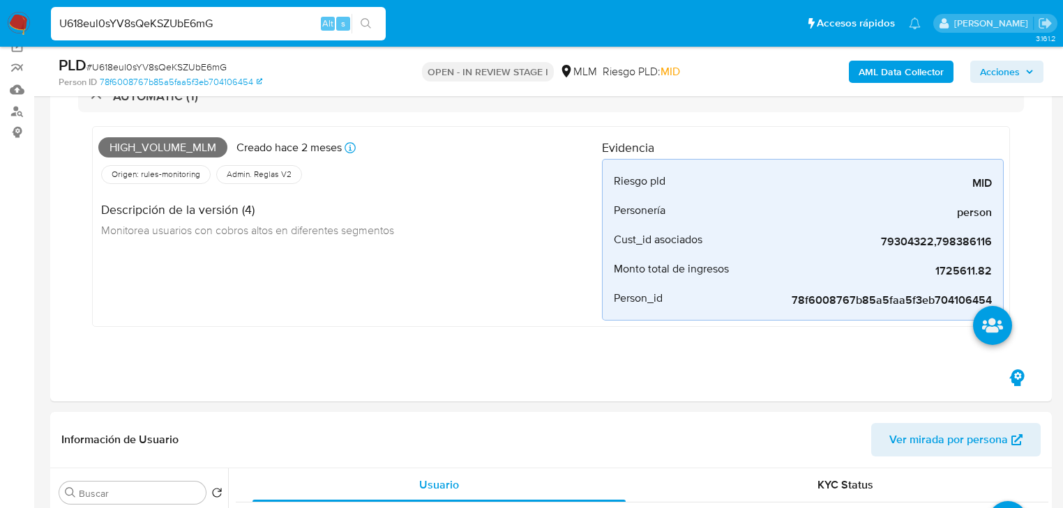
drag, startPoint x: 57, startPoint y: -9, endPoint x: 0, endPoint y: -41, distance: 65.6
paste input "Gn3KJYjClru9uaOywsETaG9v"
type input "Gn3KJYjClru9uaOywsETaG9v"
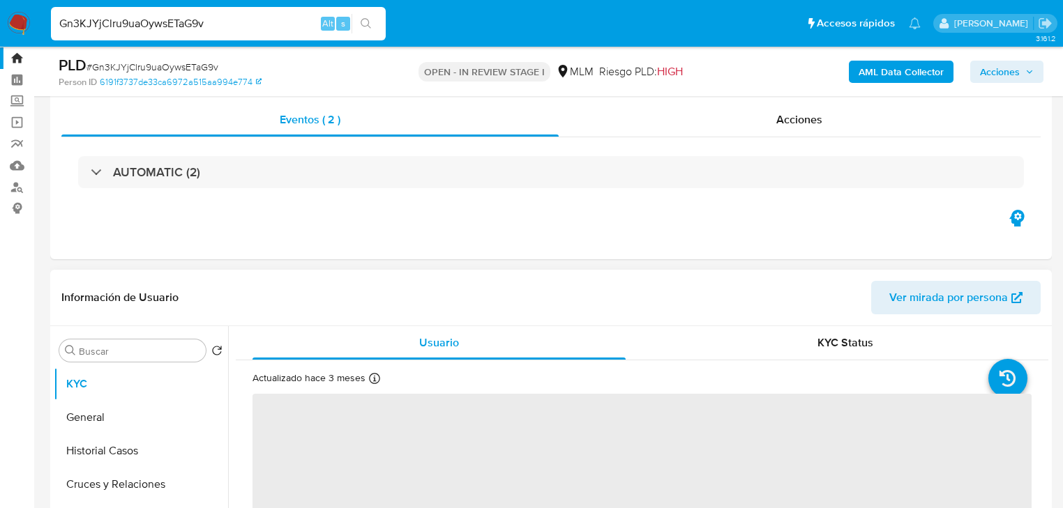
scroll to position [56, 0]
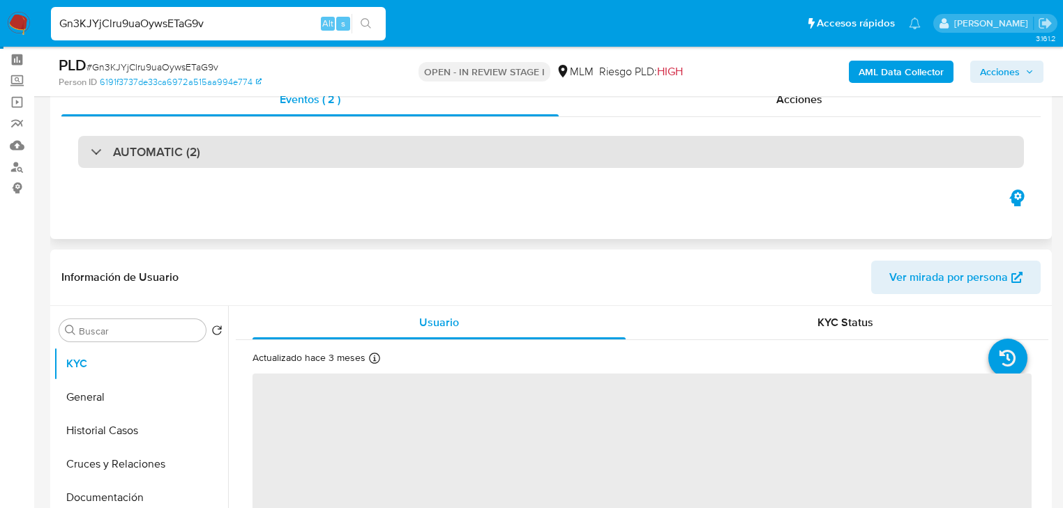
select select "10"
click at [91, 151] on div "AUTOMATIC (2)" at bounding box center [145, 151] width 109 height 15
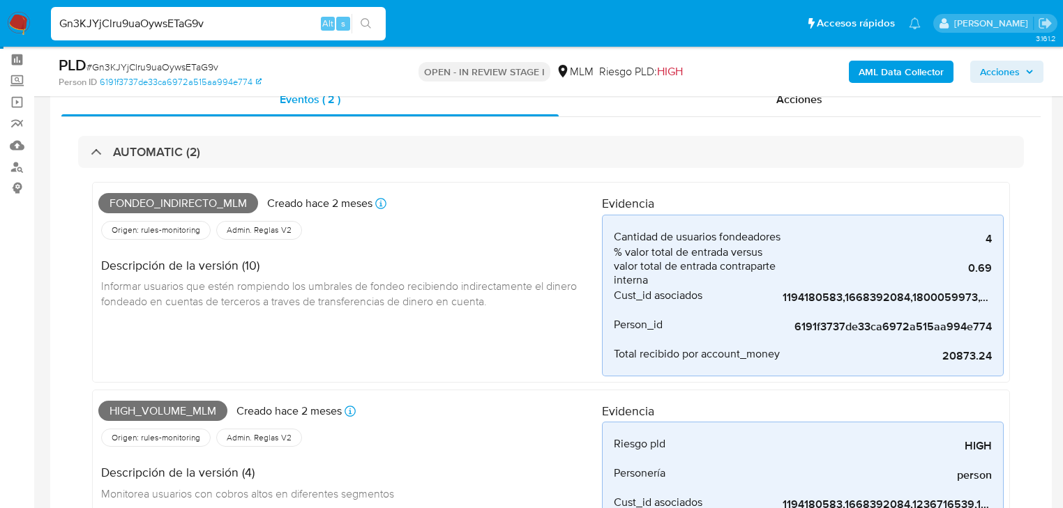
drag, startPoint x: 248, startPoint y: 20, endPoint x: 0, endPoint y: -32, distance: 253.6
paste input "MscRzEUzw8dicpcHwnDSNAul"
type input "MscRzEUzw8dicpcHwnDSNAul"
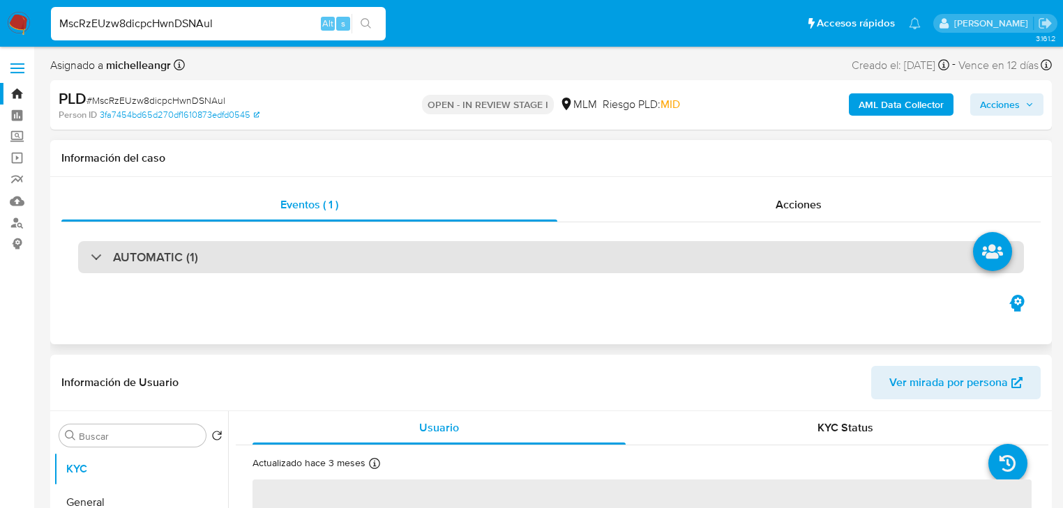
select select "10"
click at [92, 250] on div "AUTOMATIC (1)" at bounding box center [144, 257] width 107 height 15
